Goal: Feedback & Contribution: Submit feedback/report problem

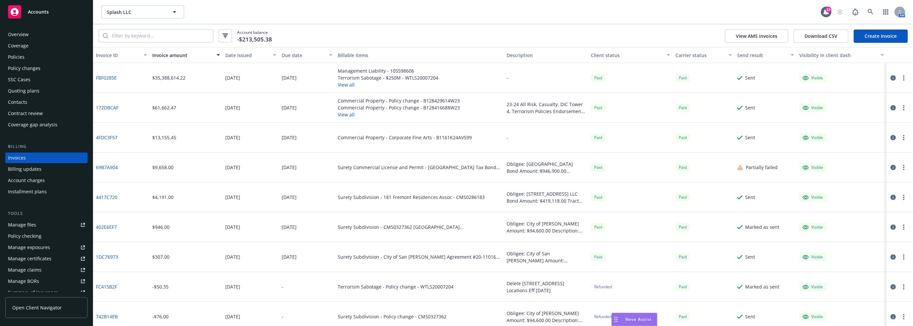
click at [639, 318] on span "Nova Assist" at bounding box center [638, 319] width 26 height 6
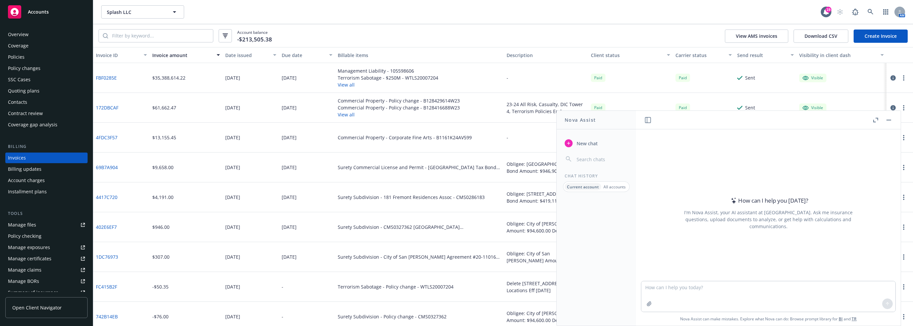
click at [873, 120] on icon "button" at bounding box center [875, 120] width 5 height 5
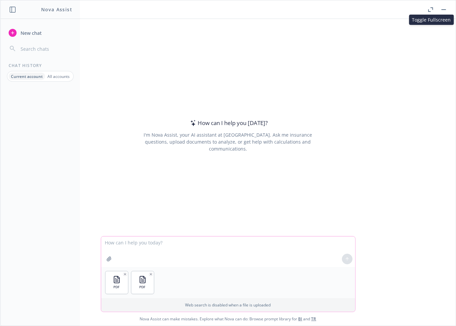
click at [148, 242] on textarea at bounding box center [228, 251] width 254 height 31
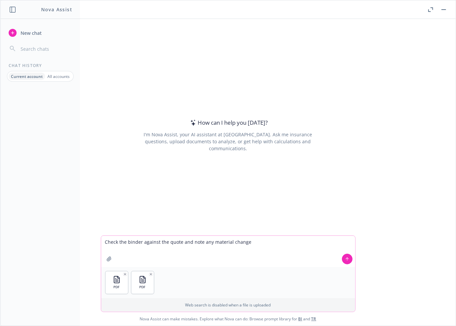
type textarea "Check the binder against the quote and note any material changes"
